Goal: Task Accomplishment & Management: Manage account settings

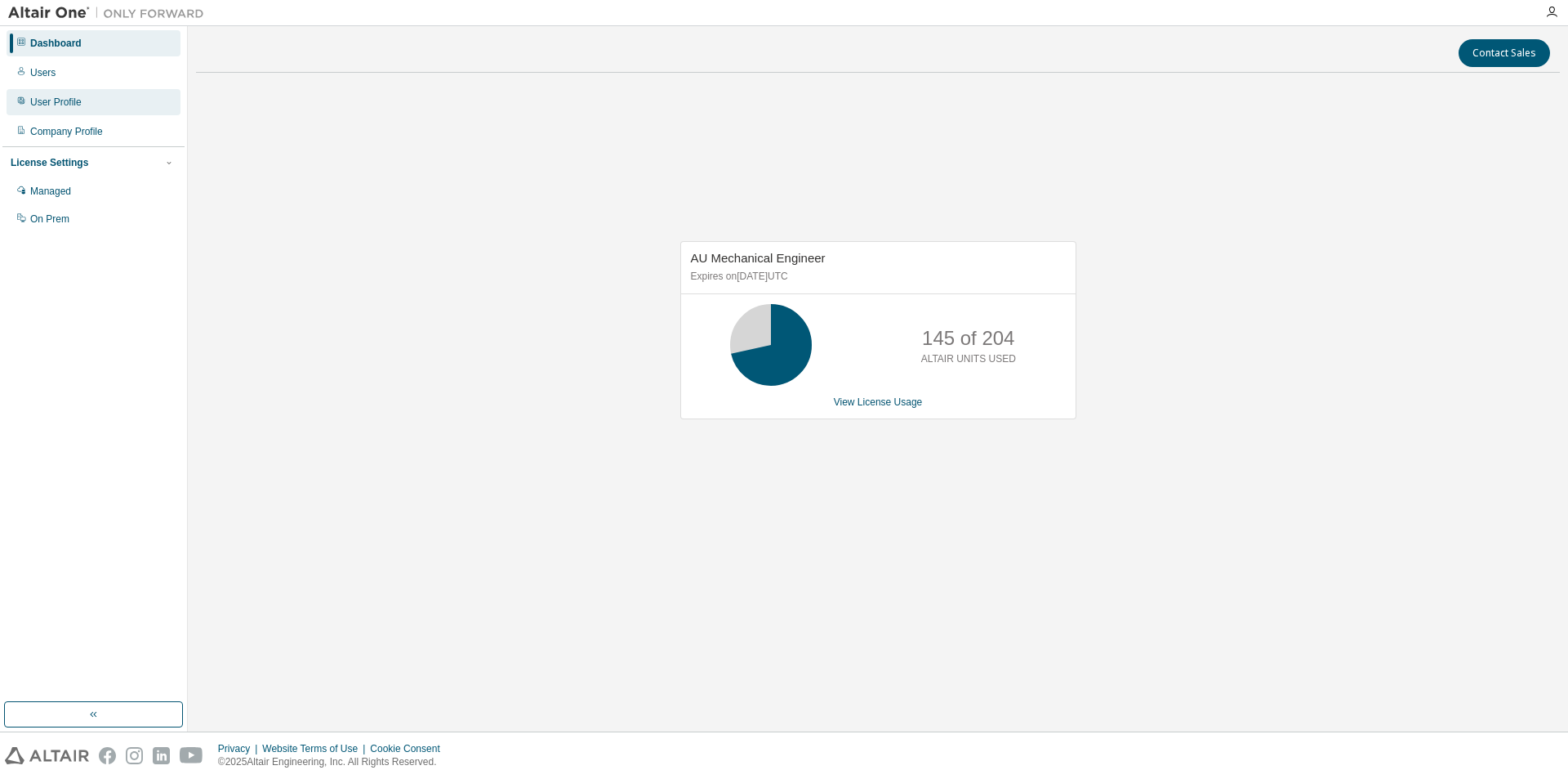
click at [105, 102] on div "User Profile" at bounding box center [93, 102] width 174 height 26
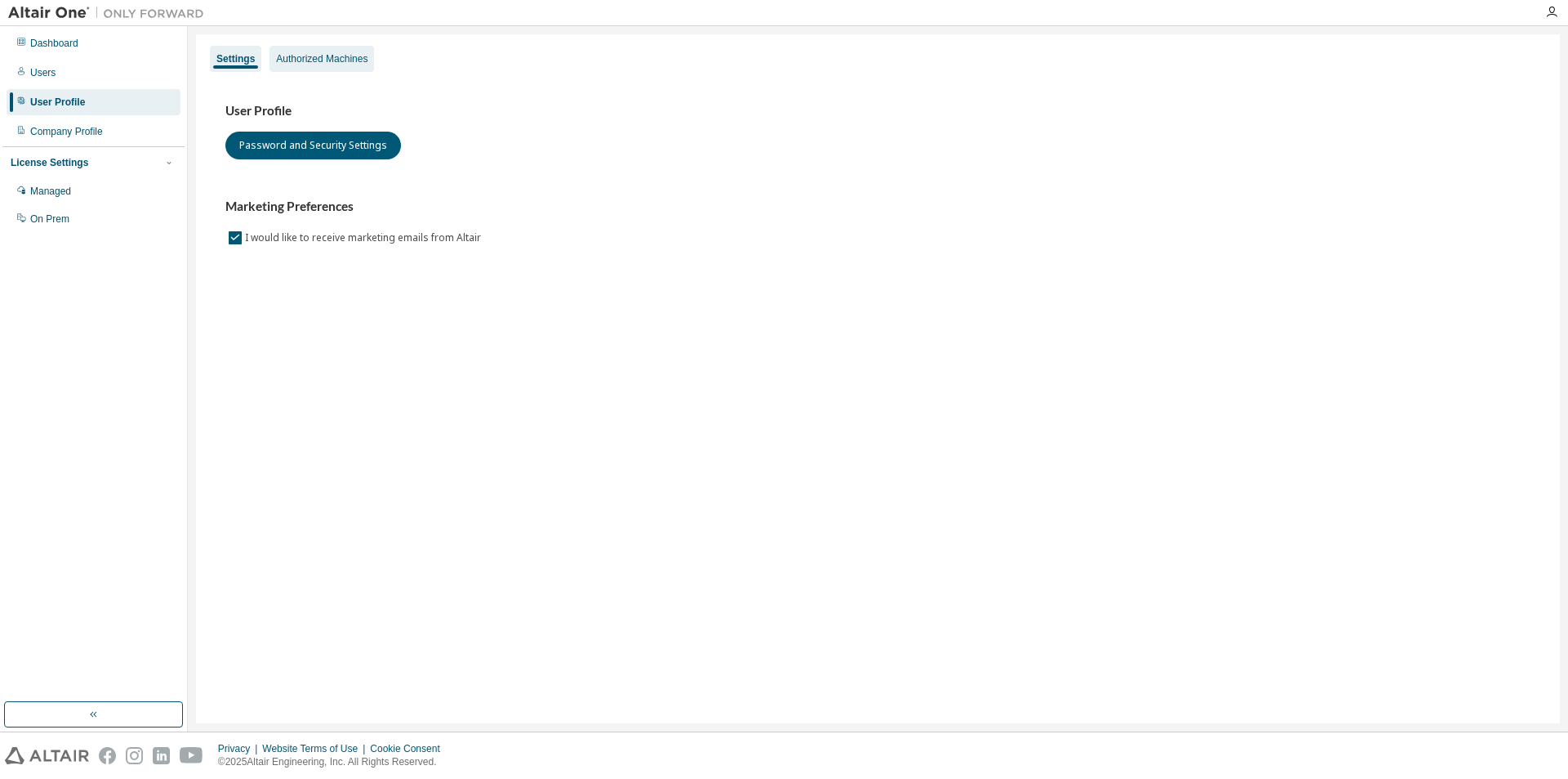
click at [324, 59] on div "Authorized Machines" at bounding box center [321, 59] width 91 height 13
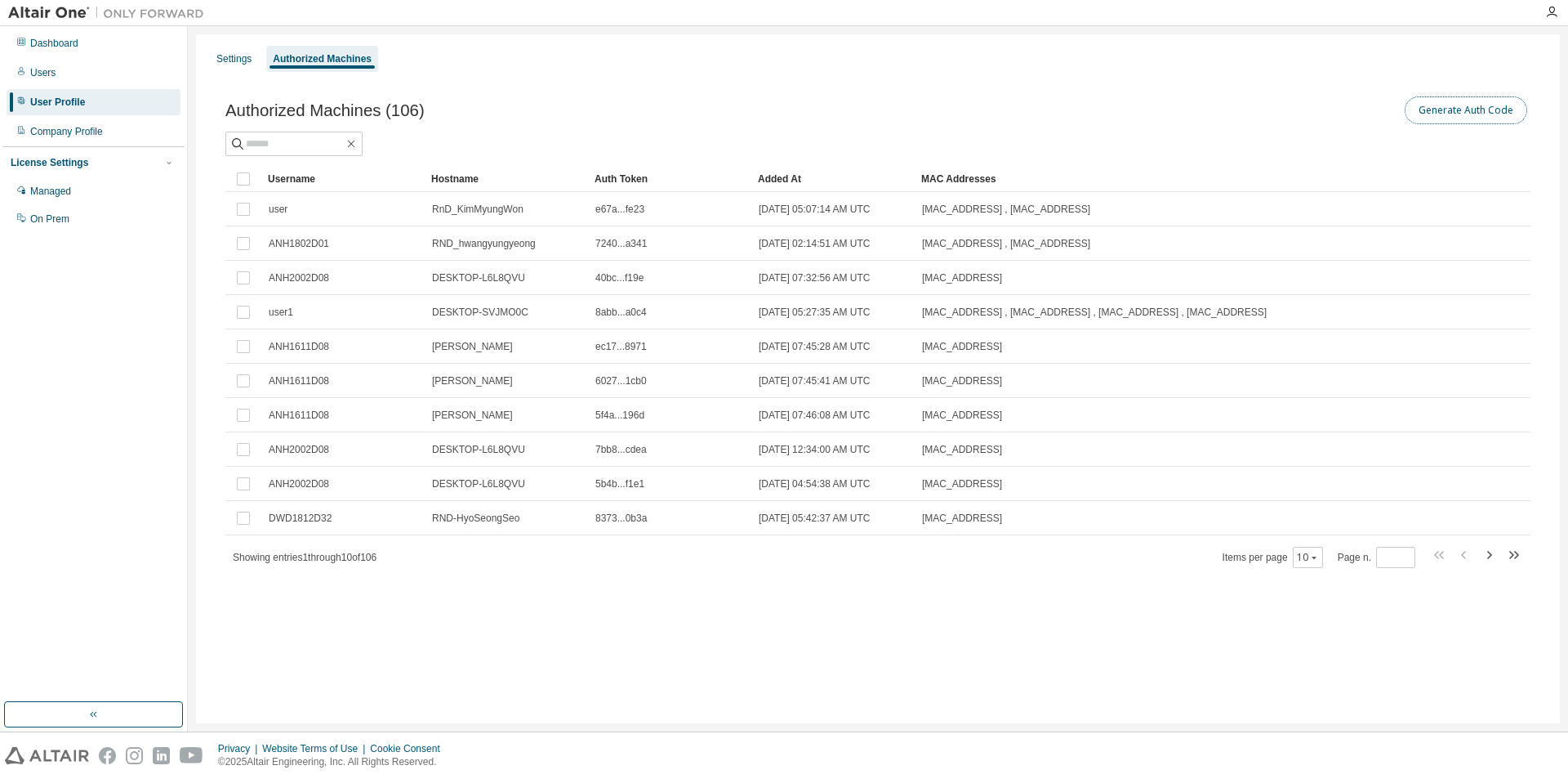
click at [1462, 114] on button "Generate Auth Code" at bounding box center [1466, 110] width 123 height 28
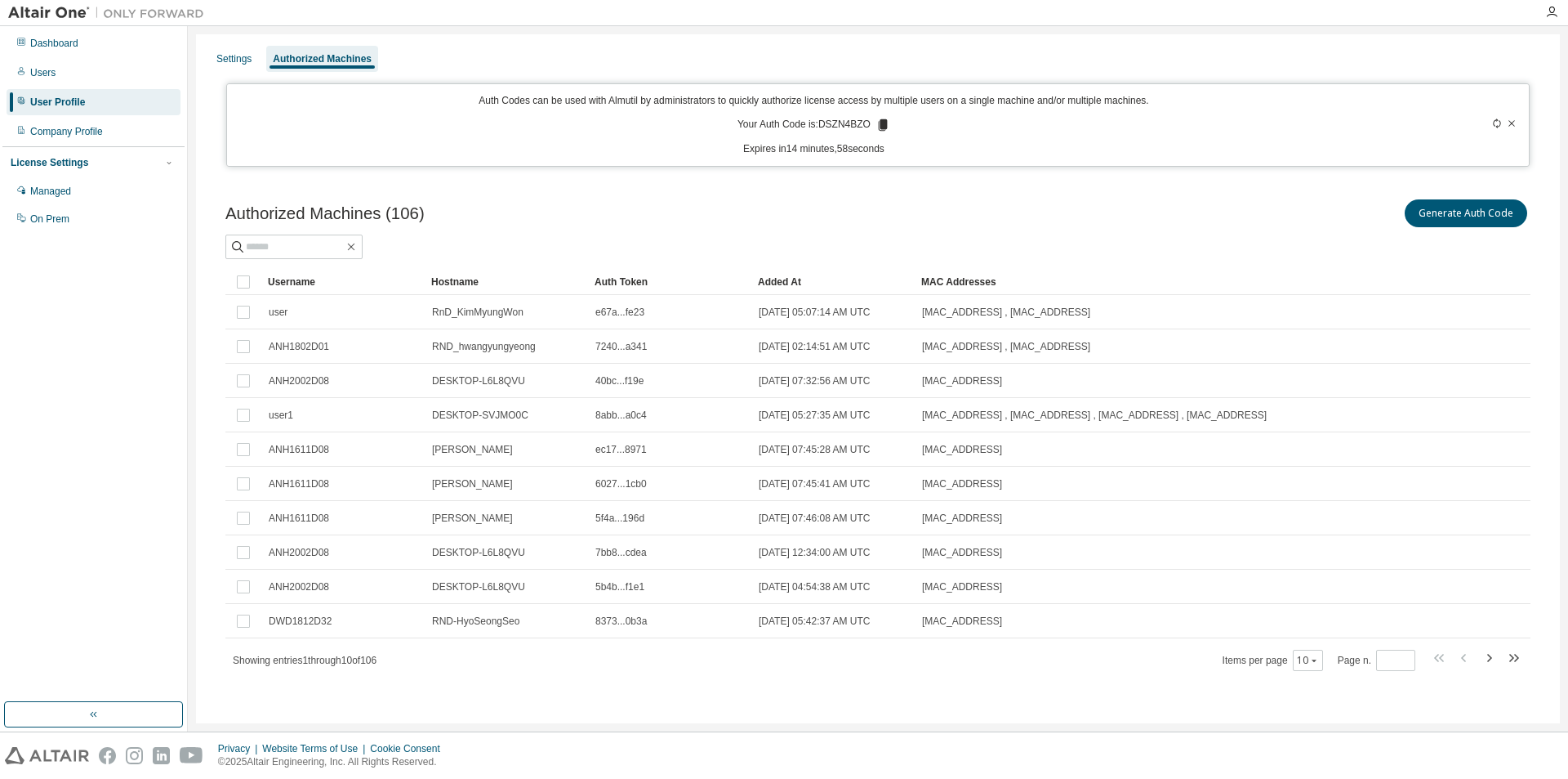
click at [879, 125] on icon at bounding box center [883, 125] width 9 height 11
